Goal: Task Accomplishment & Management: Complete application form

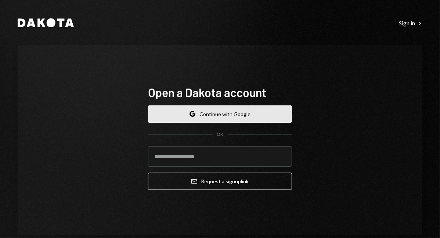
click at [196, 117] on button "Google Continue with Google" at bounding box center [220, 113] width 144 height 17
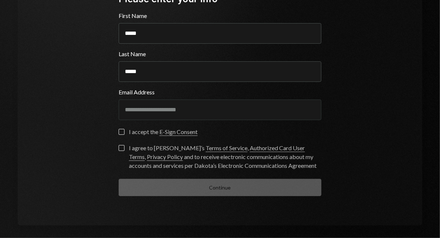
scroll to position [87, 0]
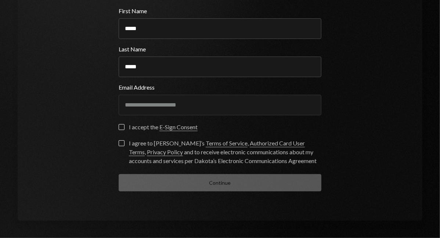
click at [120, 127] on button "I accept the E-Sign Consent" at bounding box center [122, 127] width 6 height 6
click at [119, 142] on button "I agree to [PERSON_NAME]’s Terms of Service , Authorized Card User Terms , Priv…" at bounding box center [122, 143] width 6 height 6
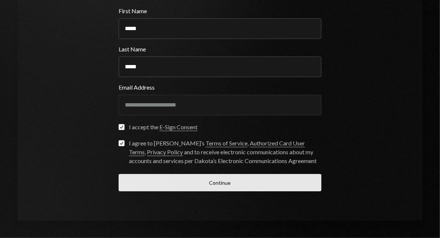
click at [157, 184] on button "Continue" at bounding box center [220, 182] width 203 height 17
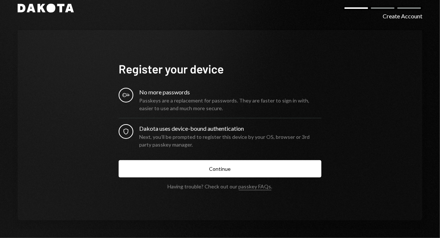
scroll to position [14, 0]
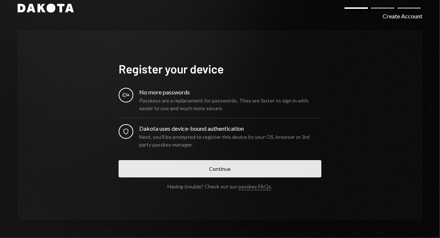
click at [211, 164] on button "Continue" at bounding box center [220, 168] width 203 height 17
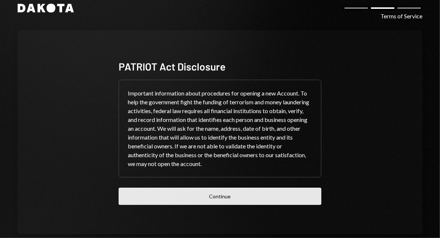
click at [234, 200] on button "Continue" at bounding box center [220, 196] width 203 height 17
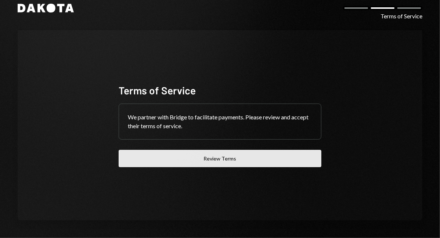
click at [190, 152] on button "Review Terms" at bounding box center [220, 158] width 203 height 17
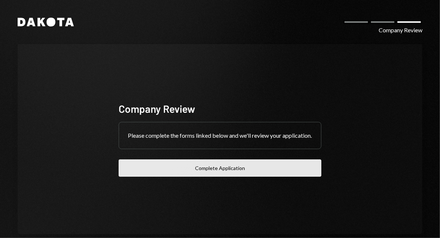
click at [208, 175] on button "Complete Application" at bounding box center [220, 167] width 203 height 17
